Goal: Contribute content

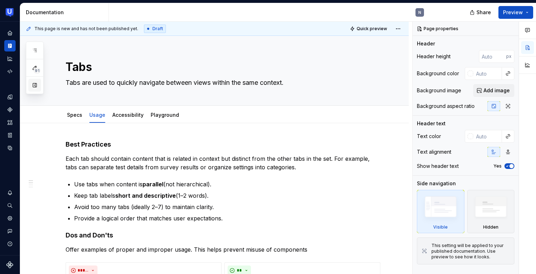
click at [32, 88] on button "button" at bounding box center [34, 85] width 13 height 13
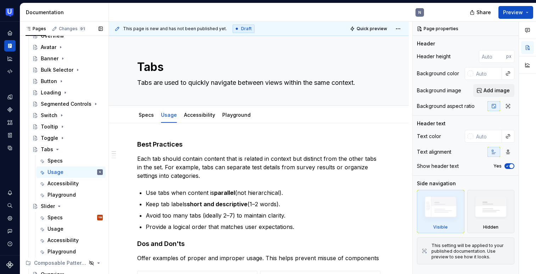
scroll to position [207, 0]
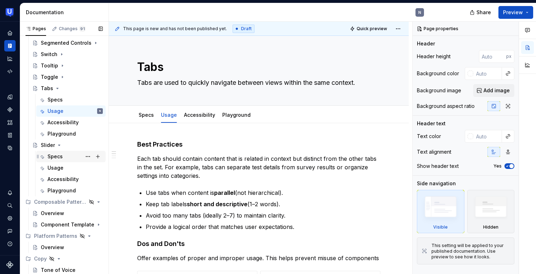
click at [61, 156] on div "Specs" at bounding box center [55, 156] width 15 height 7
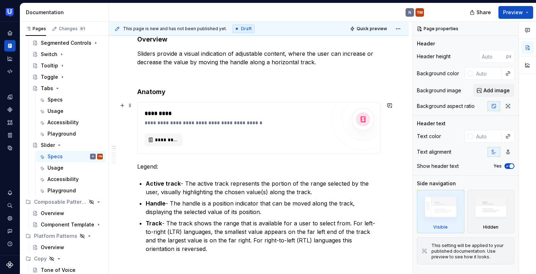
scroll to position [111, 0]
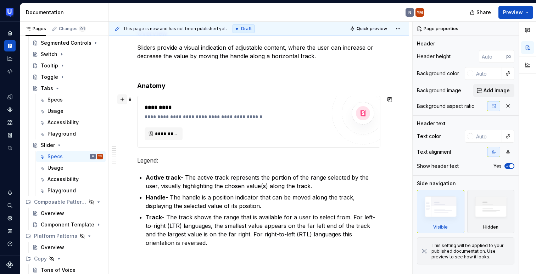
click at [121, 101] on button "button" at bounding box center [122, 99] width 10 height 10
type textarea "*"
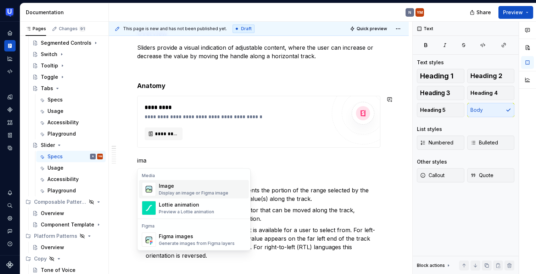
click at [167, 187] on div "Image" at bounding box center [194, 185] width 70 height 7
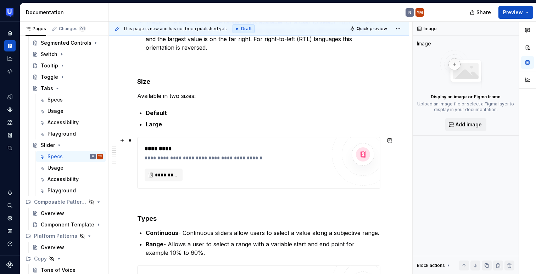
scroll to position [355, 0]
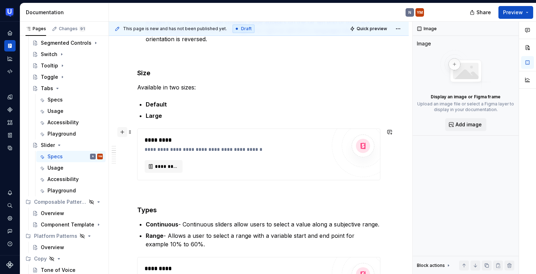
click at [124, 135] on button "button" at bounding box center [122, 132] width 10 height 10
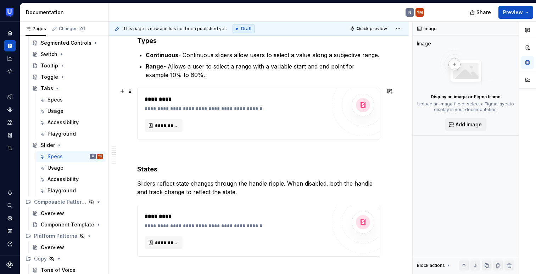
scroll to position [530, 0]
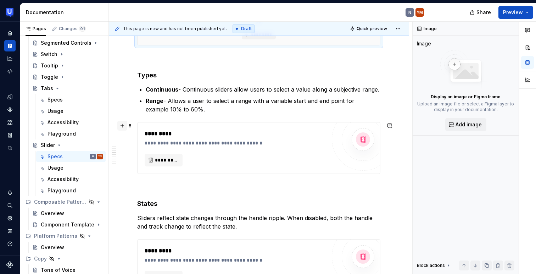
click at [123, 125] on button "button" at bounding box center [122, 126] width 10 height 10
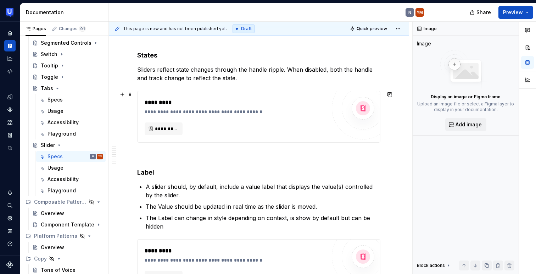
scroll to position [710, 0]
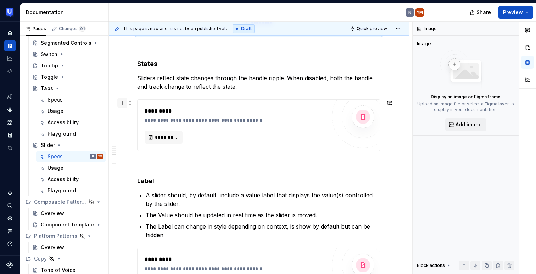
click at [122, 104] on button "button" at bounding box center [122, 103] width 10 height 10
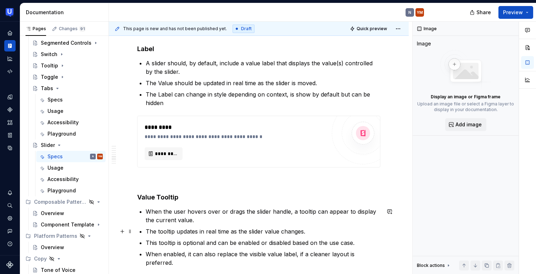
scroll to position [883, 0]
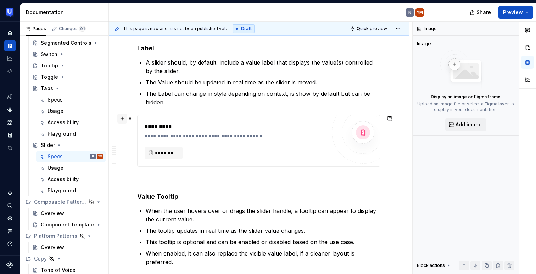
click at [123, 120] on button "button" at bounding box center [122, 118] width 10 height 10
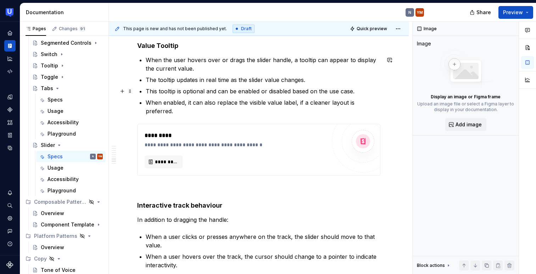
scroll to position [1086, 0]
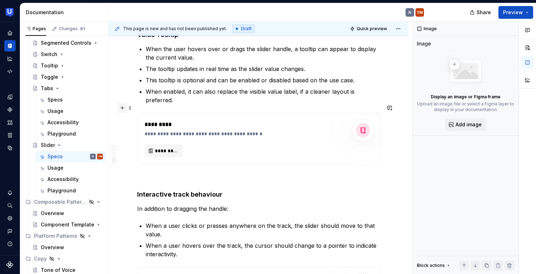
click at [120, 112] on button "button" at bounding box center [122, 108] width 10 height 10
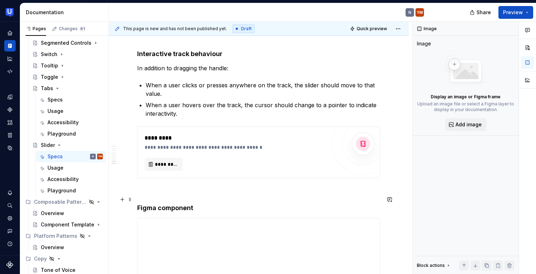
scroll to position [1276, 0]
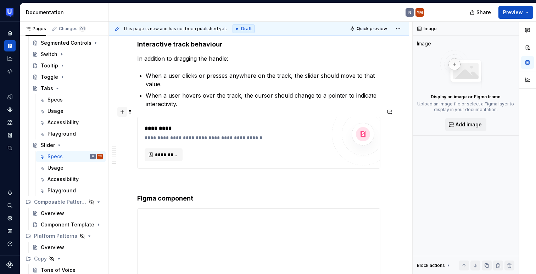
click at [123, 113] on button "button" at bounding box center [122, 112] width 10 height 10
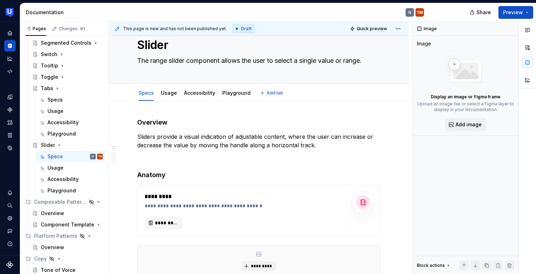
scroll to position [0, 0]
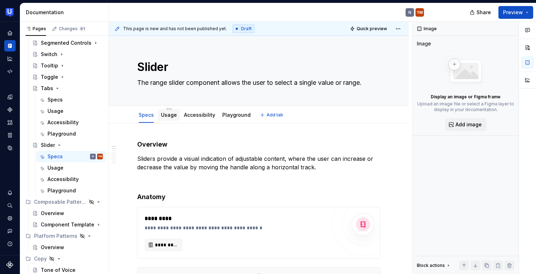
click at [168, 113] on link "Usage" at bounding box center [169, 115] width 16 height 6
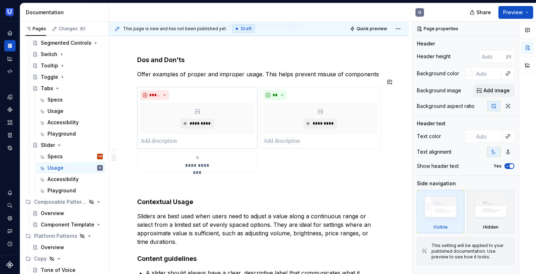
type textarea "*"
